Goal: Navigation & Orientation: Find specific page/section

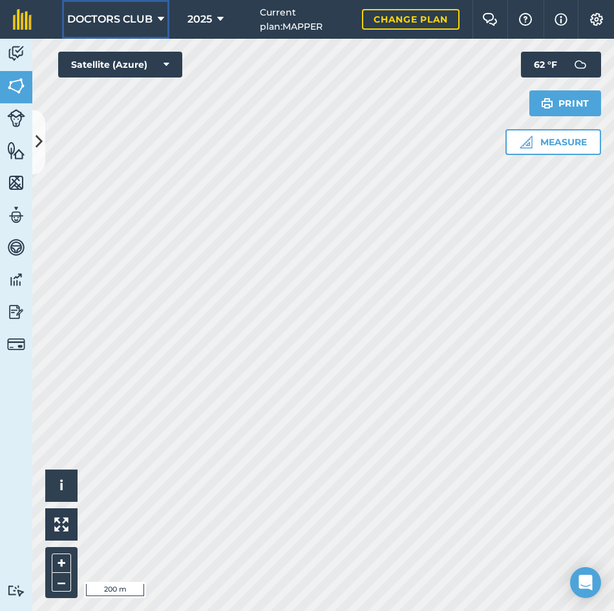
click at [158, 19] on icon at bounding box center [161, 20] width 6 height 16
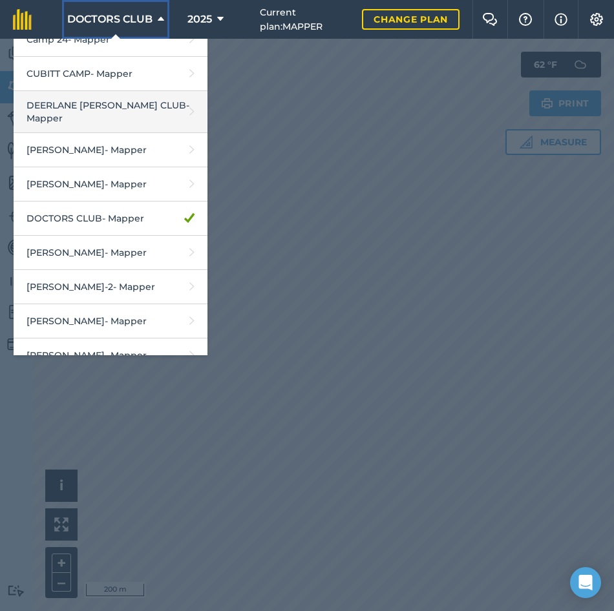
scroll to position [323, 0]
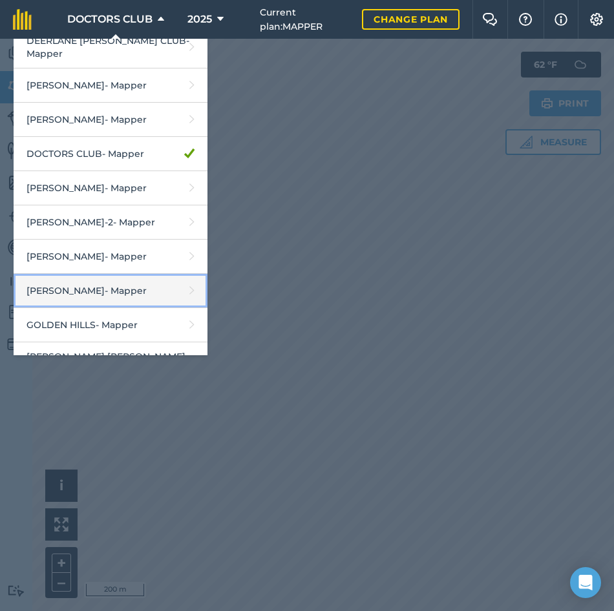
click at [117, 289] on link "[PERSON_NAME] - Mapper" at bounding box center [111, 291] width 194 height 34
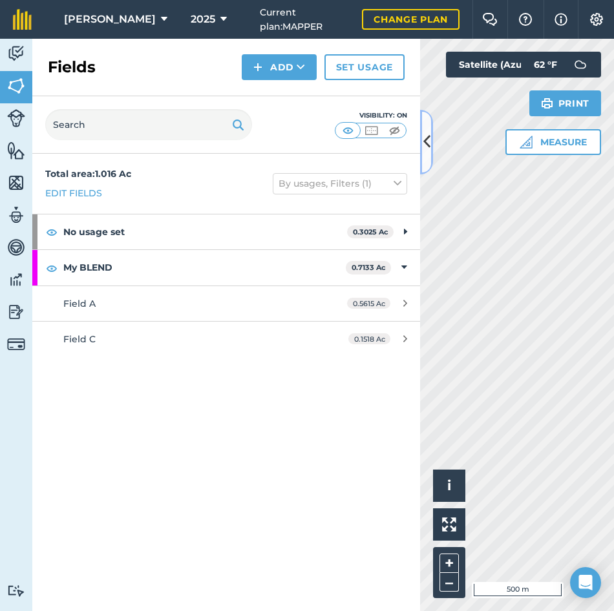
click at [422, 143] on button at bounding box center [426, 142] width 13 height 65
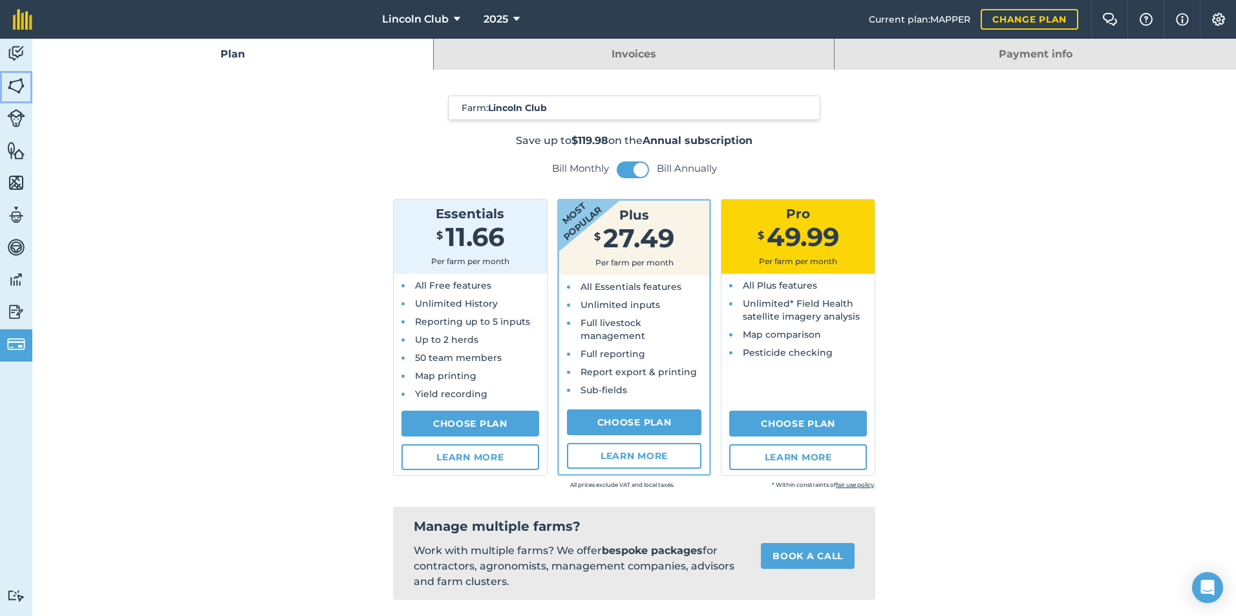
click at [14, 88] on img at bounding box center [16, 85] width 18 height 19
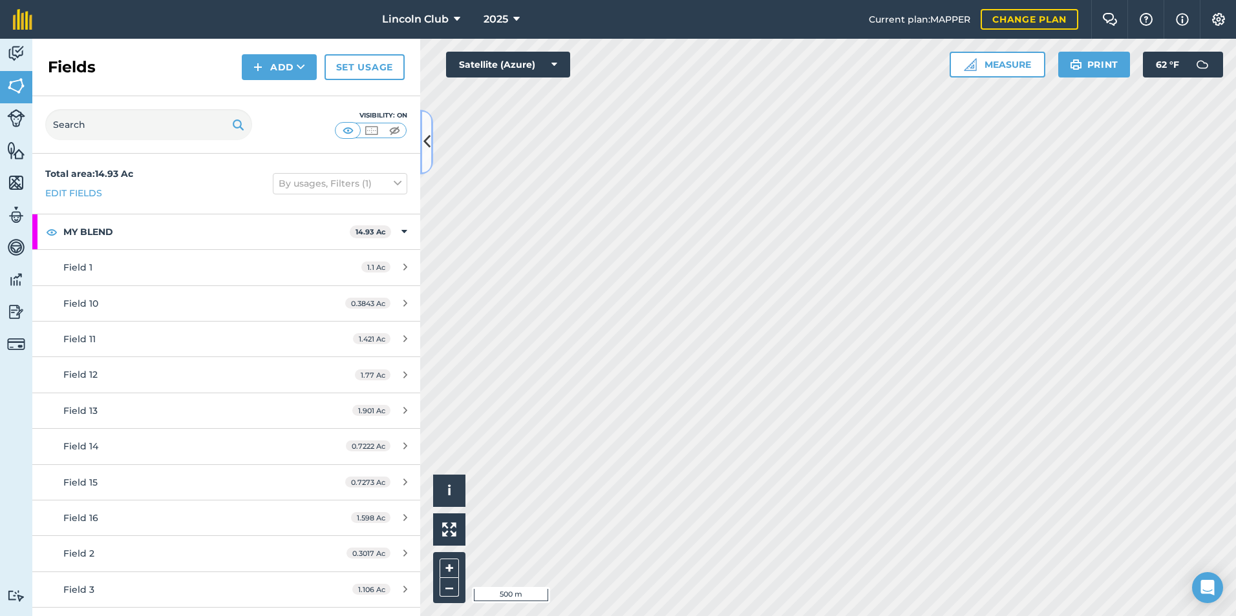
click at [421, 152] on button at bounding box center [426, 142] width 13 height 65
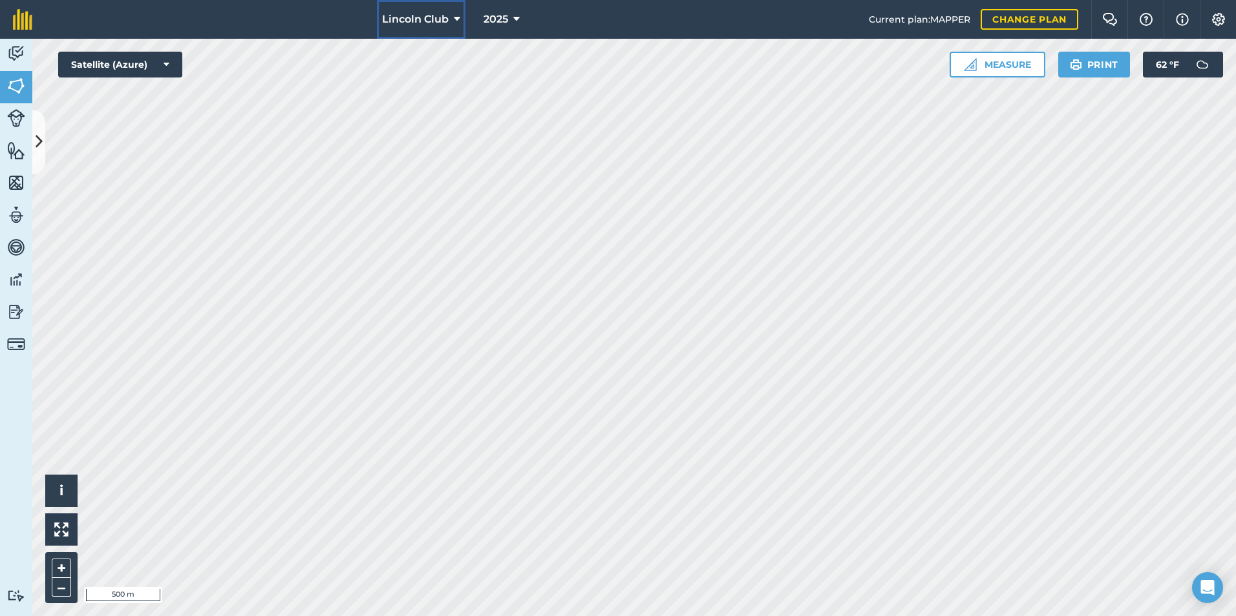
click at [450, 21] on button "Lincoln Club" at bounding box center [421, 19] width 89 height 39
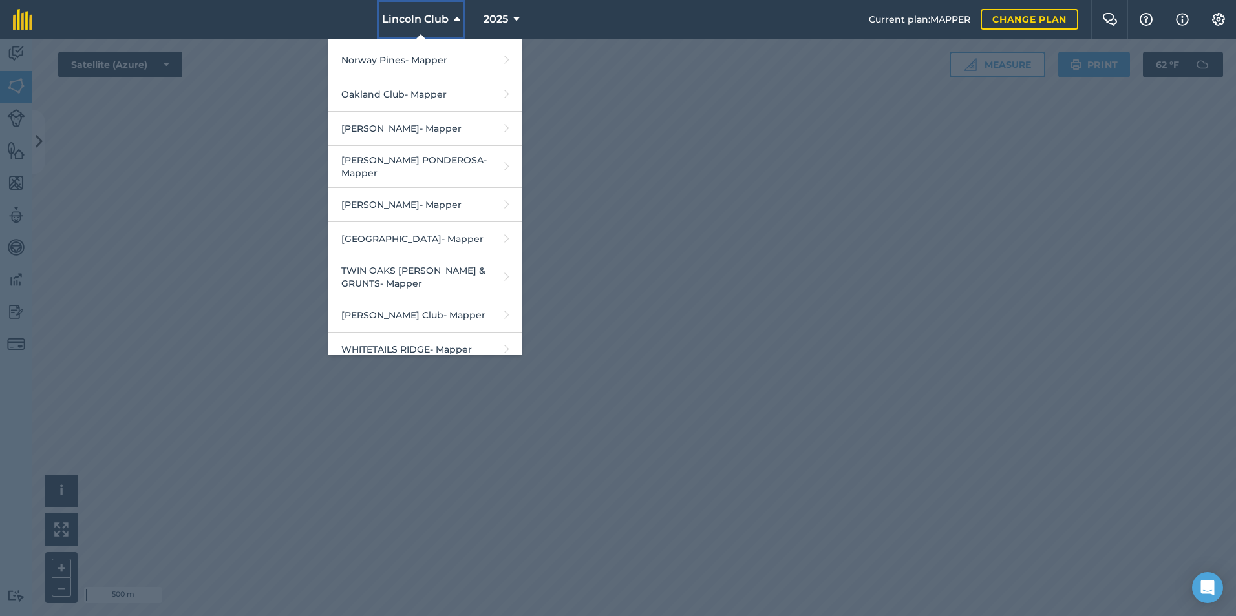
scroll to position [1216, 0]
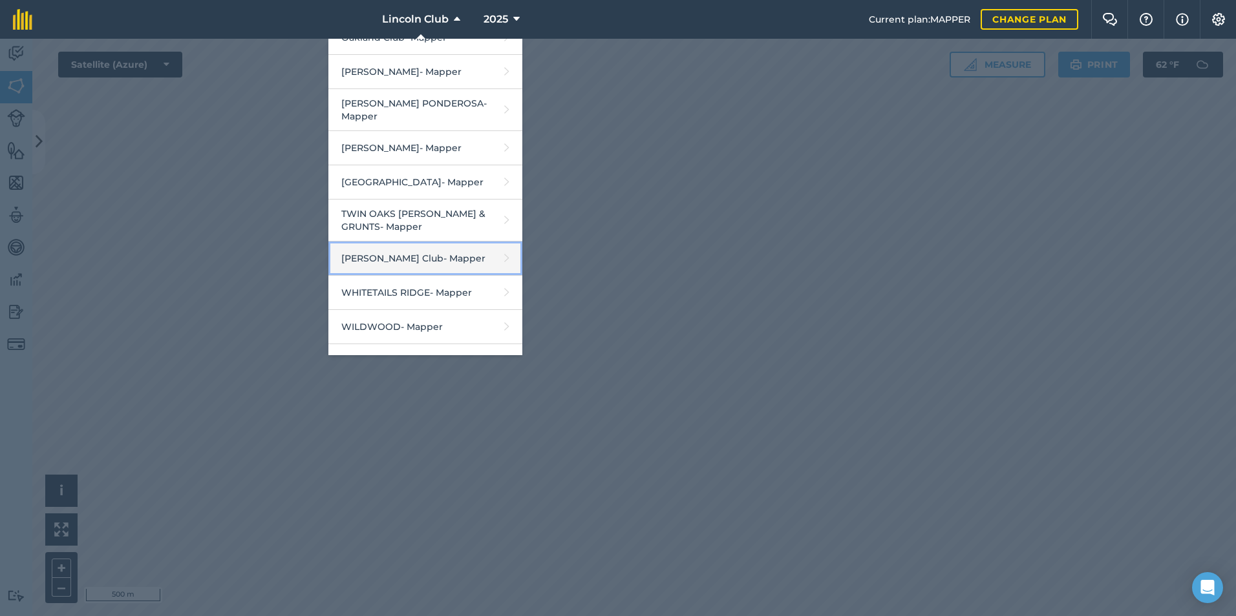
click at [410, 242] on link "Wallace Hunt Club - Mapper" at bounding box center [425, 259] width 194 height 34
